Goal: Transaction & Acquisition: Purchase product/service

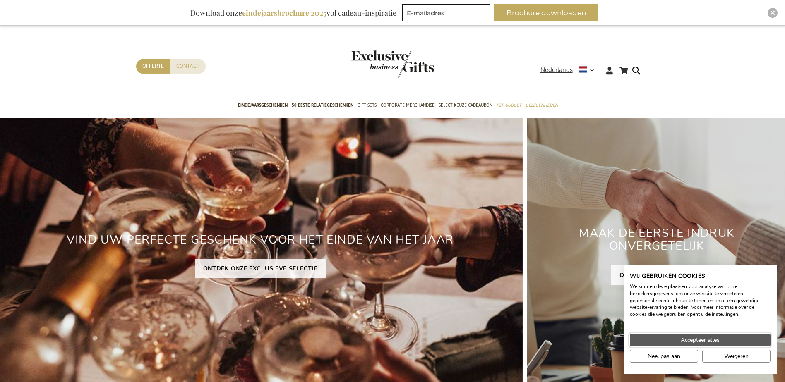
click at [720, 342] on span "Accepteer alles" at bounding box center [700, 340] width 39 height 9
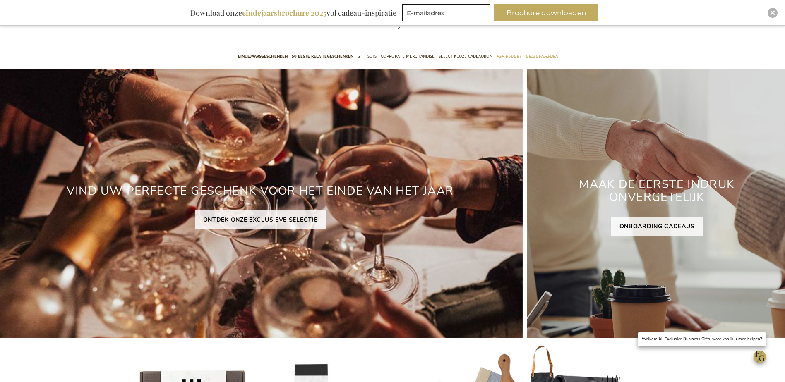
scroll to position [41, 0]
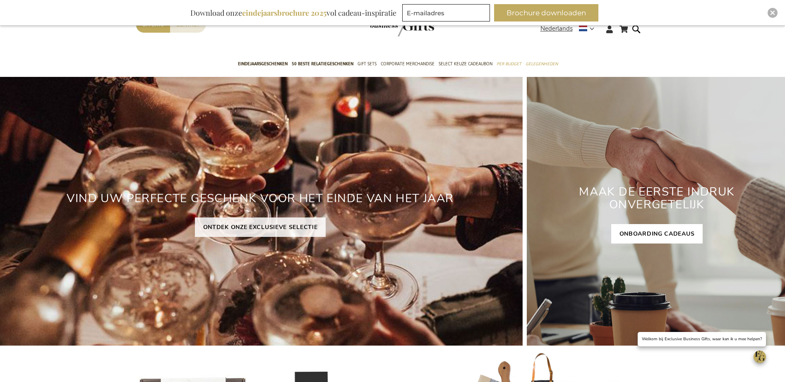
click at [659, 233] on link "ONBOARDING CADEAUS" at bounding box center [657, 233] width 92 height 19
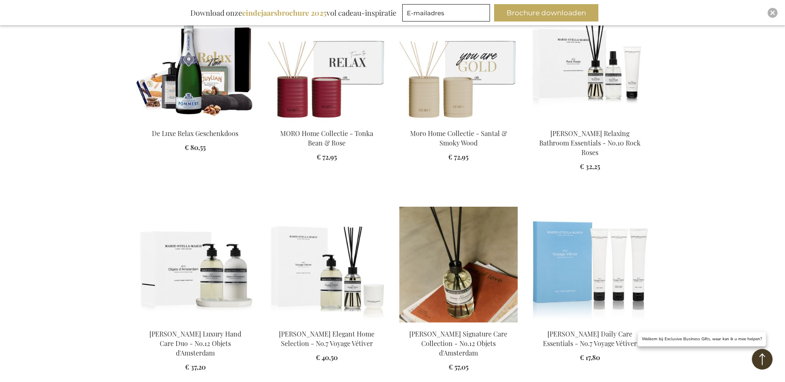
scroll to position [455, 0]
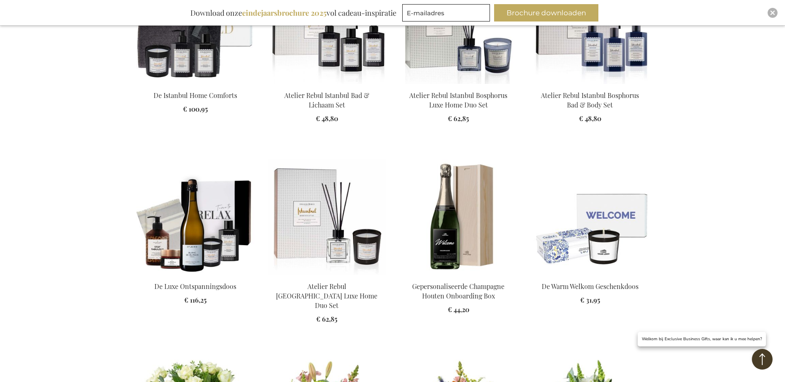
scroll to position [1035, 0]
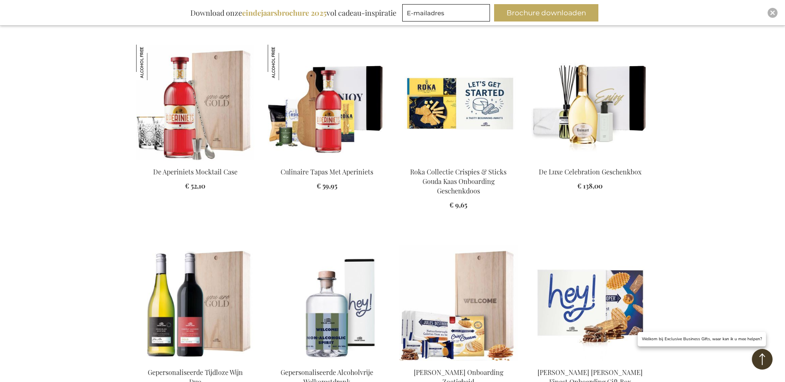
scroll to position [1614, 0]
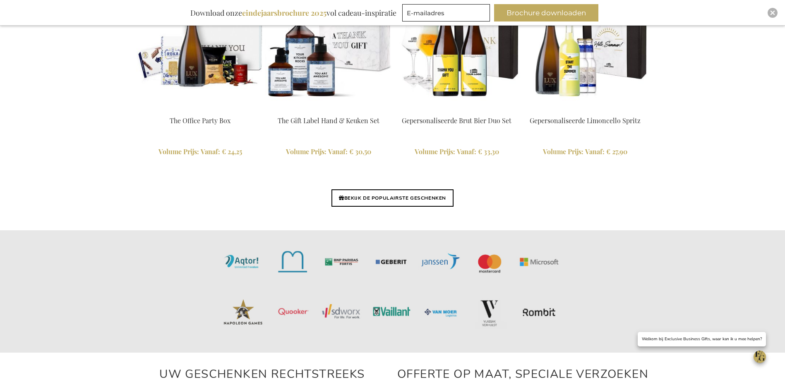
scroll to position [1987, 0]
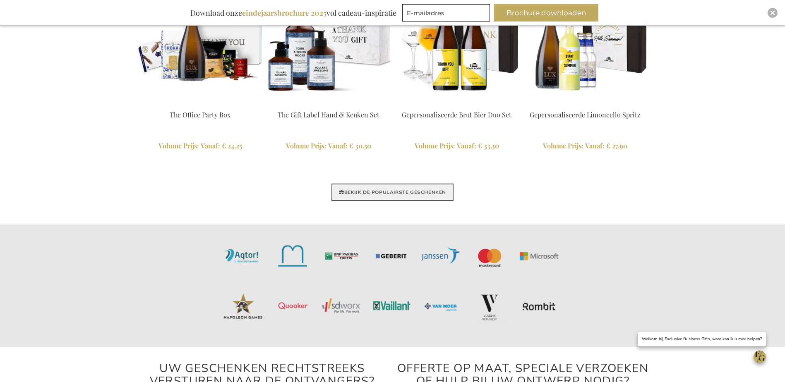
click at [404, 197] on link "BEKIJK DE POPULAIRSTE GESCHENKEN" at bounding box center [393, 192] width 122 height 17
